Goal: Task Accomplishment & Management: Use online tool/utility

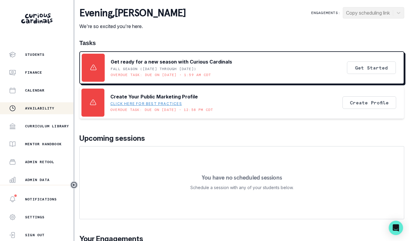
scroll to position [71, 0]
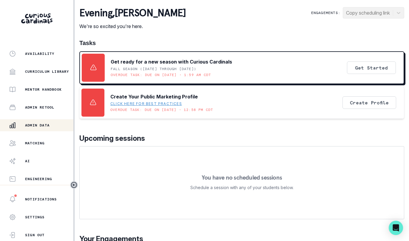
click at [49, 127] on p "Admin Data" at bounding box center [37, 125] width 24 height 5
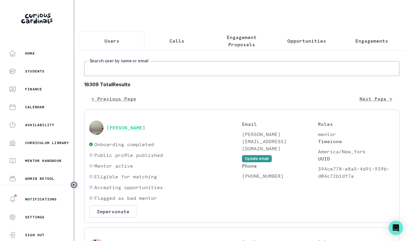
click at [117, 64] on input "Search user by name or email" at bounding box center [241, 68] width 315 height 15
type input "aiden"
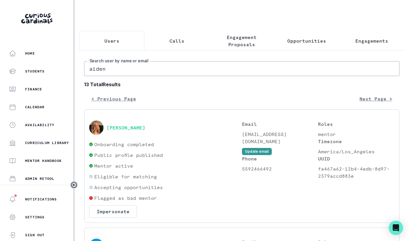
click at [130, 70] on input "aiden" at bounding box center [241, 68] width 315 height 15
type input "[PERSON_NAME]"
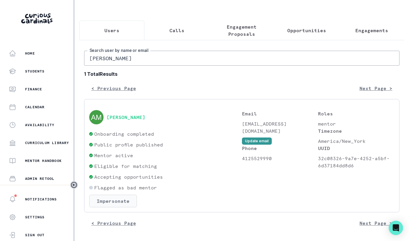
click at [120, 200] on button "Impersonate" at bounding box center [113, 201] width 48 height 13
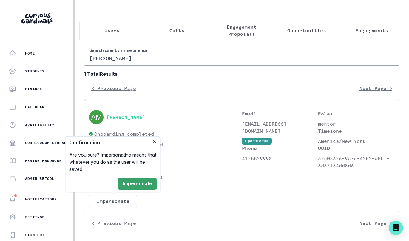
click at [135, 190] on footer "Impersonate" at bounding box center [113, 183] width 95 height 17
click at [136, 185] on button "Impersonate" at bounding box center [137, 184] width 39 height 12
